Goal: Task Accomplishment & Management: Complete application form

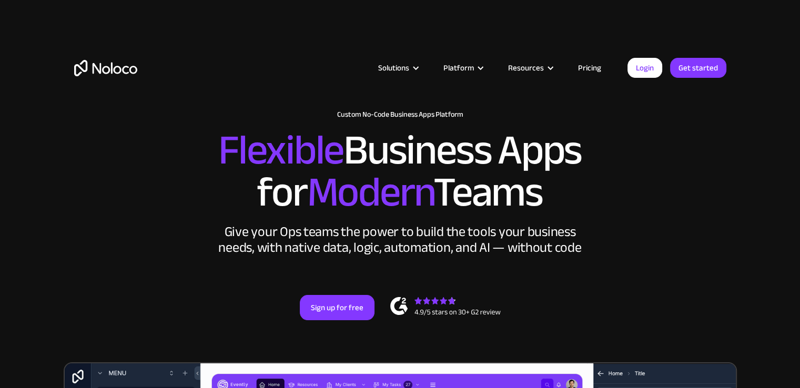
drag, startPoint x: 0, startPoint y: 0, endPoint x: 586, endPoint y: 73, distance: 590.2
click at [586, 73] on link "Pricing" at bounding box center [589, 68] width 49 height 14
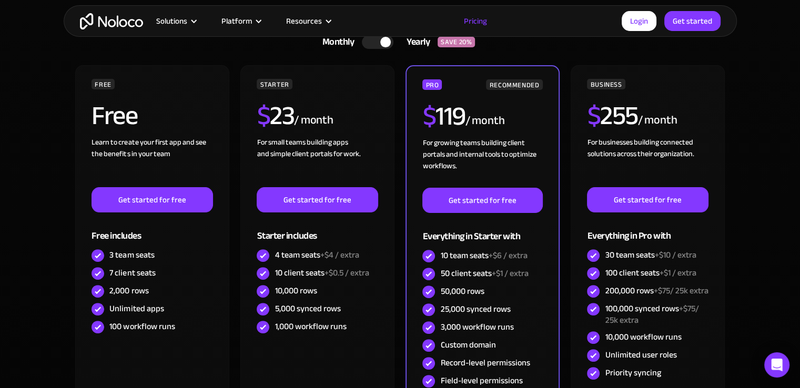
scroll to position [270, 0]
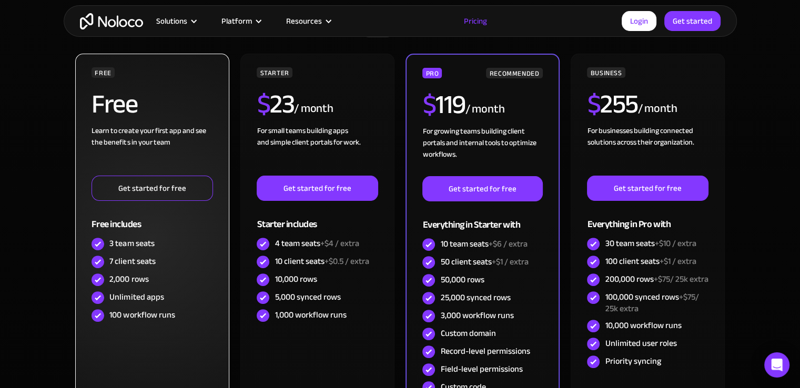
click at [190, 192] on link "Get started for free" at bounding box center [151, 188] width 121 height 25
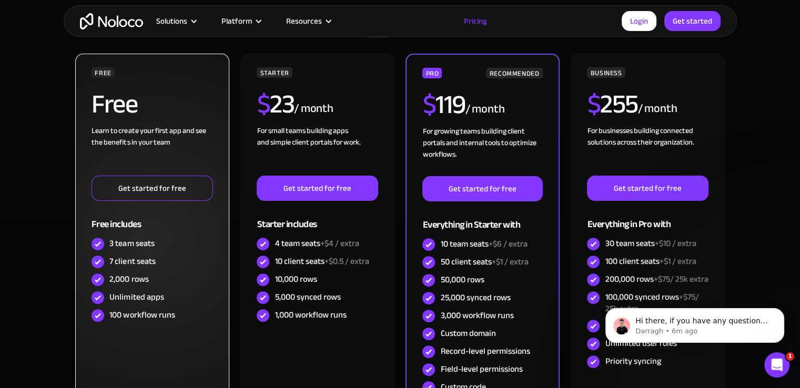
scroll to position [0, 0]
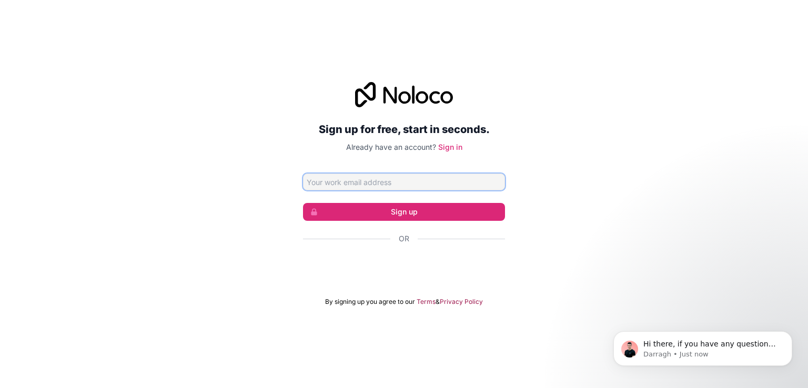
click at [389, 177] on input "Email address" at bounding box center [404, 182] width 202 height 17
paste input "[EMAIL_ADDRESS][DOMAIN_NAME]"
type input "[EMAIL_ADDRESS][DOMAIN_NAME]"
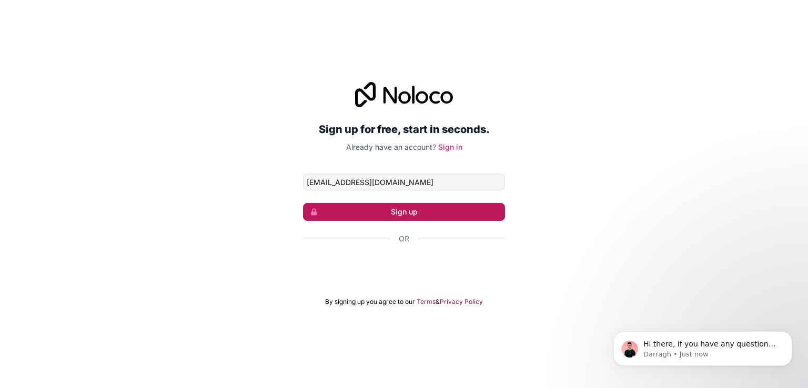
click at [414, 212] on button "Sign up" at bounding box center [404, 212] width 202 height 18
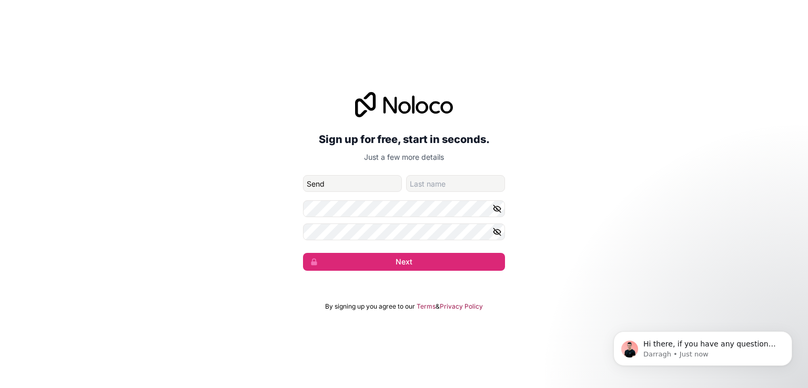
type input "Send"
type input "Script"
click at [394, 266] on button "Next" at bounding box center [404, 262] width 202 height 18
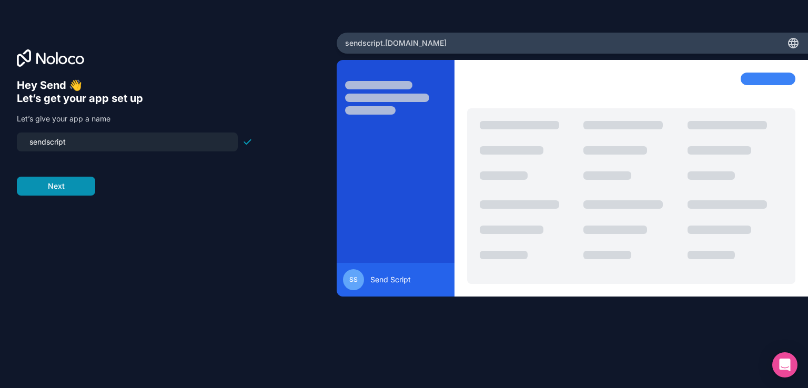
type input "sendscript"
click at [66, 186] on button "Next" at bounding box center [56, 186] width 78 height 19
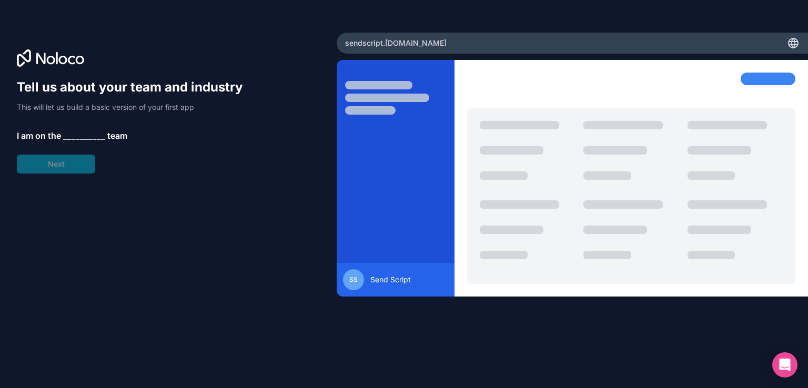
click at [82, 137] on span "__________" at bounding box center [84, 135] width 42 height 13
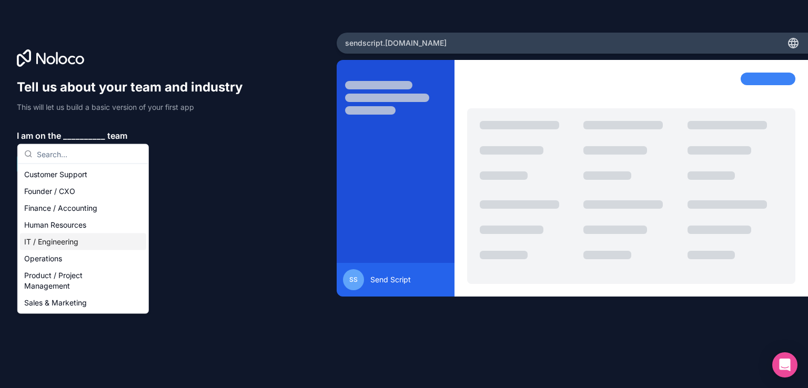
click at [84, 239] on div "IT / Engineering" at bounding box center [83, 241] width 126 height 17
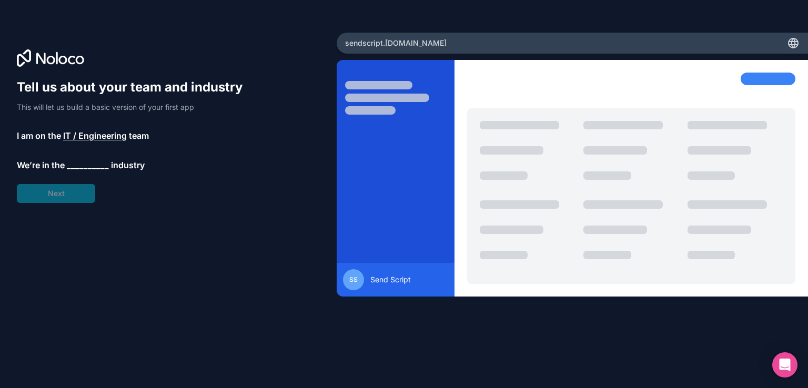
click at [80, 162] on span "__________" at bounding box center [88, 165] width 42 height 13
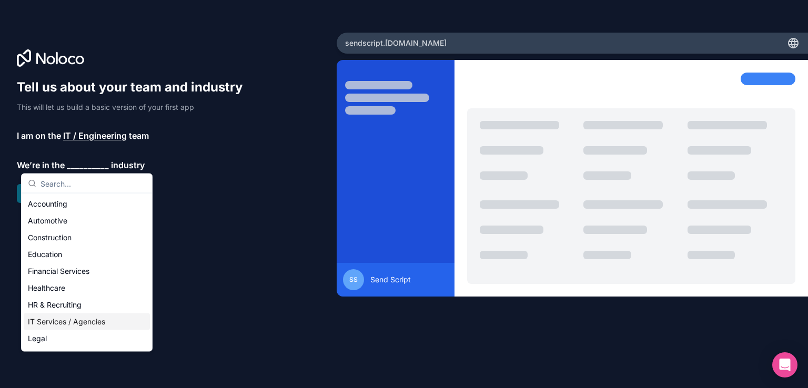
click at [74, 322] on div "IT Services / Agencies" at bounding box center [87, 321] width 126 height 17
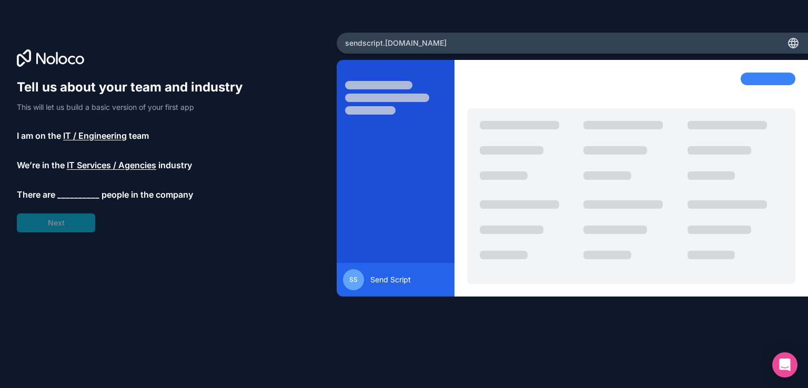
click at [83, 188] on span "__________" at bounding box center [78, 194] width 42 height 13
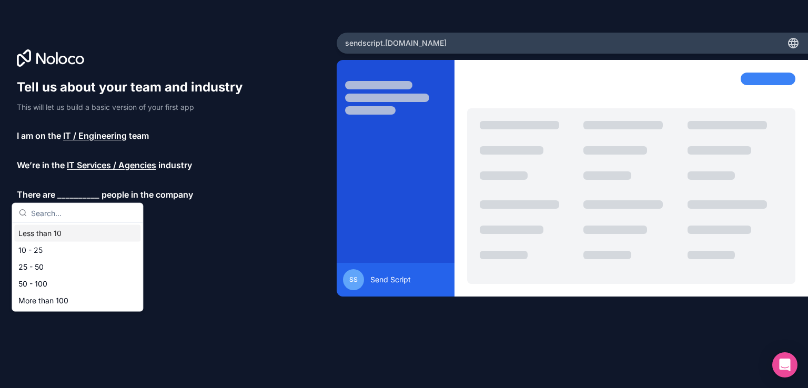
click at [86, 231] on div "Less than 10" at bounding box center [77, 233] width 126 height 17
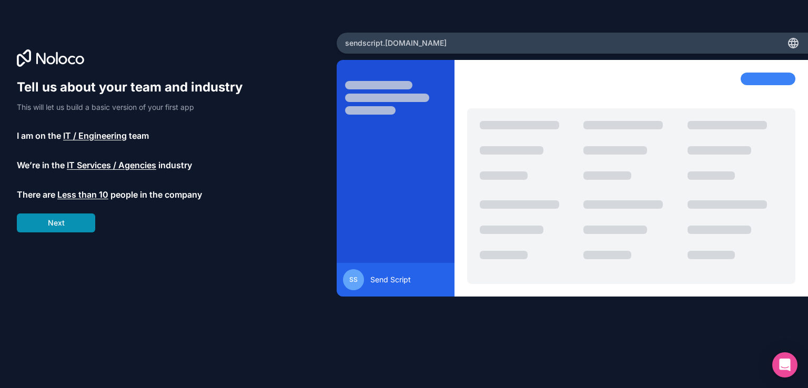
click at [75, 226] on button "Next" at bounding box center [56, 222] width 78 height 19
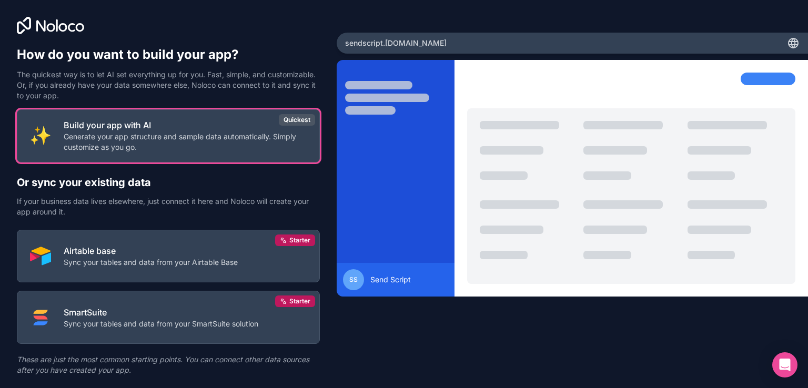
scroll to position [27, 0]
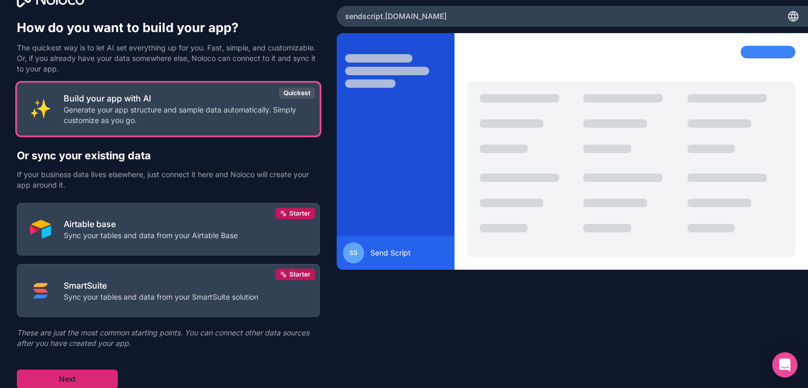
click at [101, 372] on button "Next" at bounding box center [67, 379] width 101 height 19
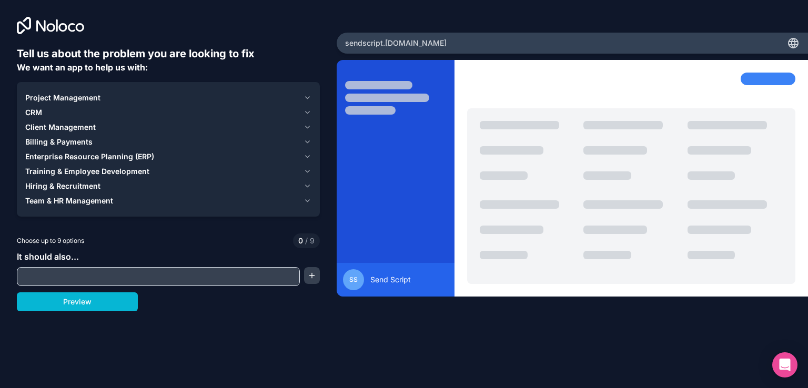
click at [41, 111] on span "CRM" at bounding box center [33, 112] width 17 height 11
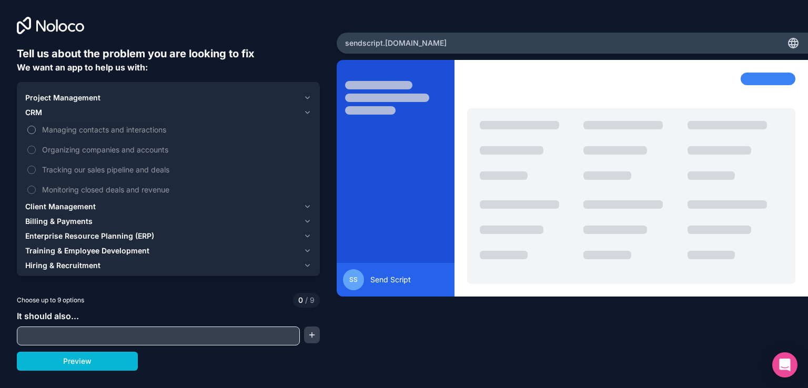
click at [33, 130] on button "Managing contacts and interactions" at bounding box center [31, 130] width 8 height 8
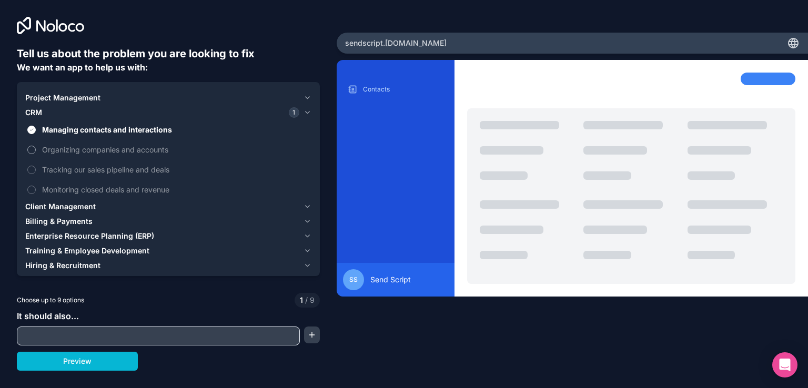
click at [34, 151] on button "Organizing companies and accounts" at bounding box center [31, 150] width 8 height 8
click at [34, 171] on button "Tracking our sales pipeline and deals" at bounding box center [31, 170] width 8 height 8
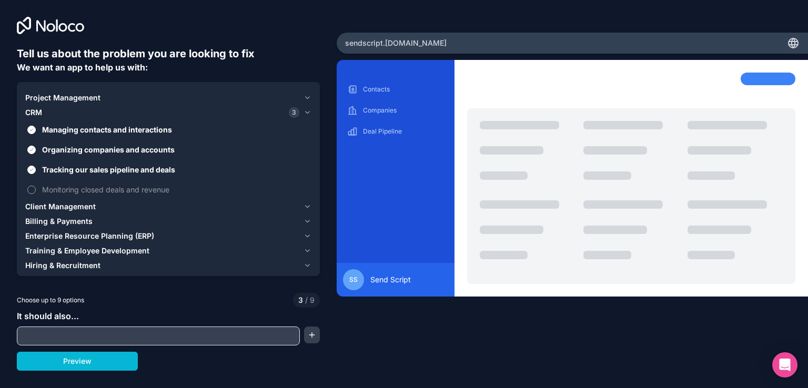
click at [35, 189] on button "Monitoring closed deals and revenue" at bounding box center [31, 190] width 8 height 8
click at [70, 373] on div "Tell us about the problem you are looking to fix We want an app to help us with…" at bounding box center [404, 194] width 808 height 388
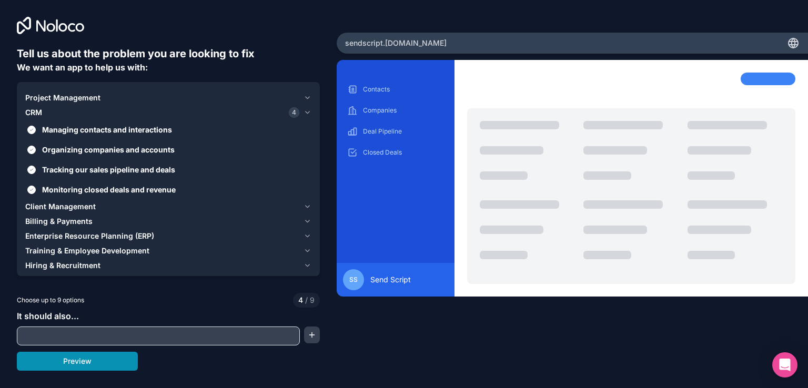
click at [77, 362] on button "Preview" at bounding box center [77, 361] width 121 height 19
